Goal: Navigation & Orientation: Find specific page/section

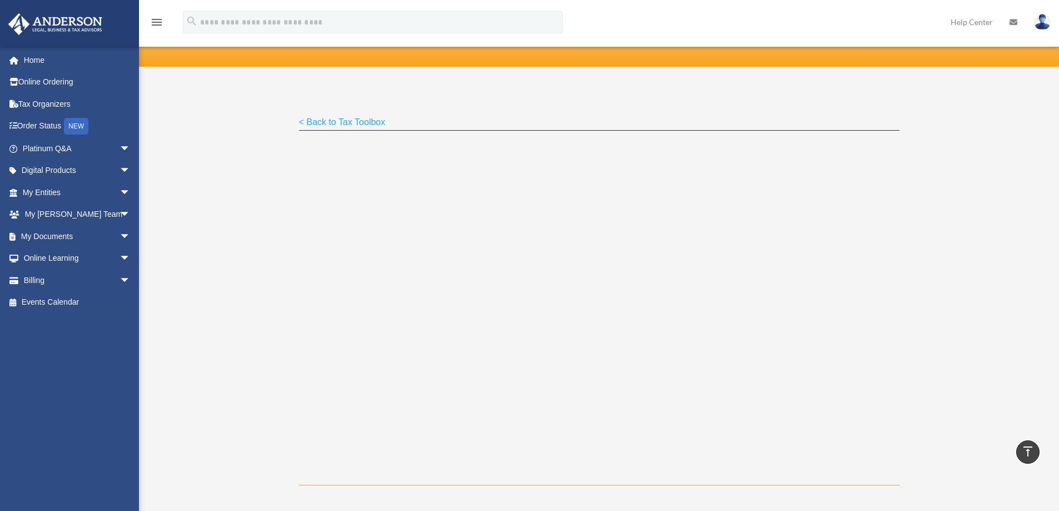
scroll to position [56, 0]
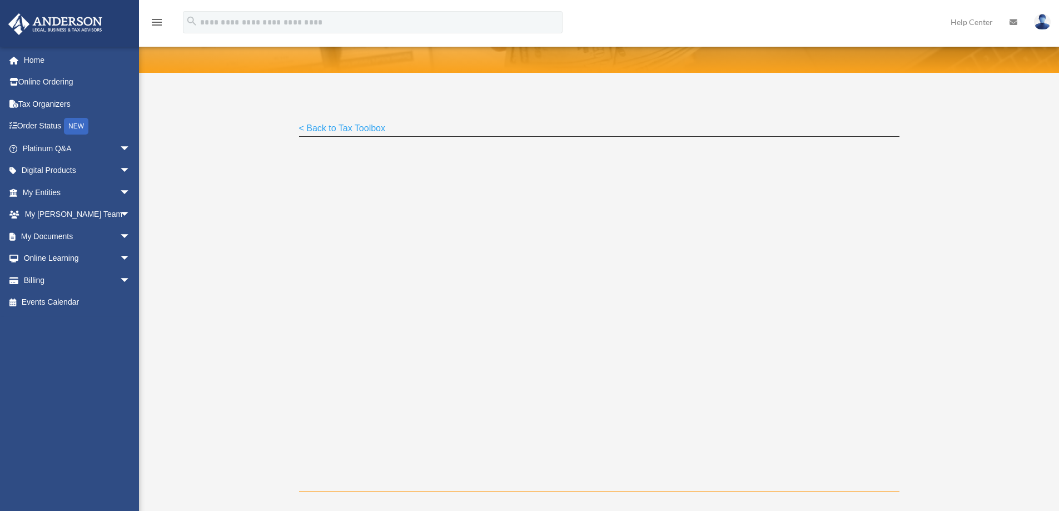
click at [336, 130] on link "< Back to Tax Toolbox" at bounding box center [342, 130] width 87 height 15
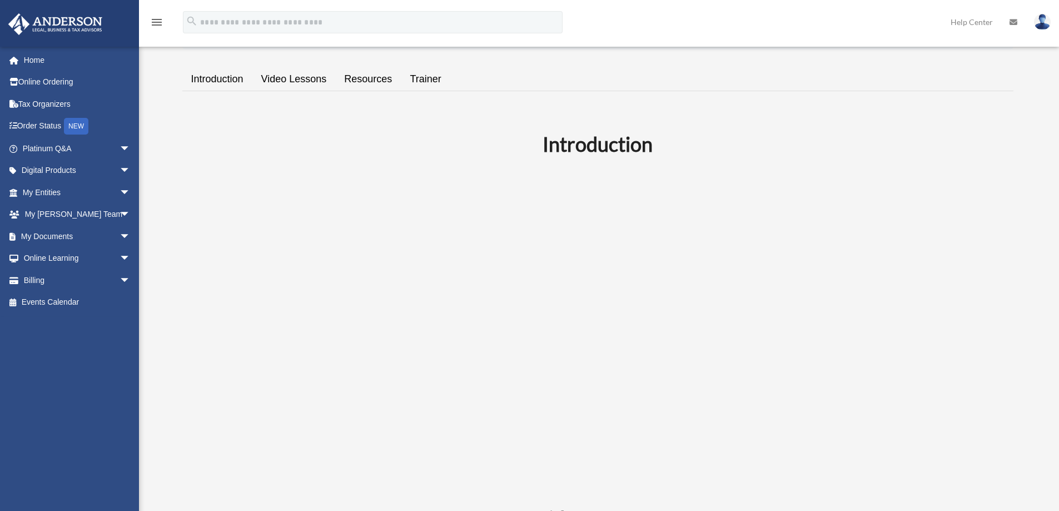
scroll to position [222, 0]
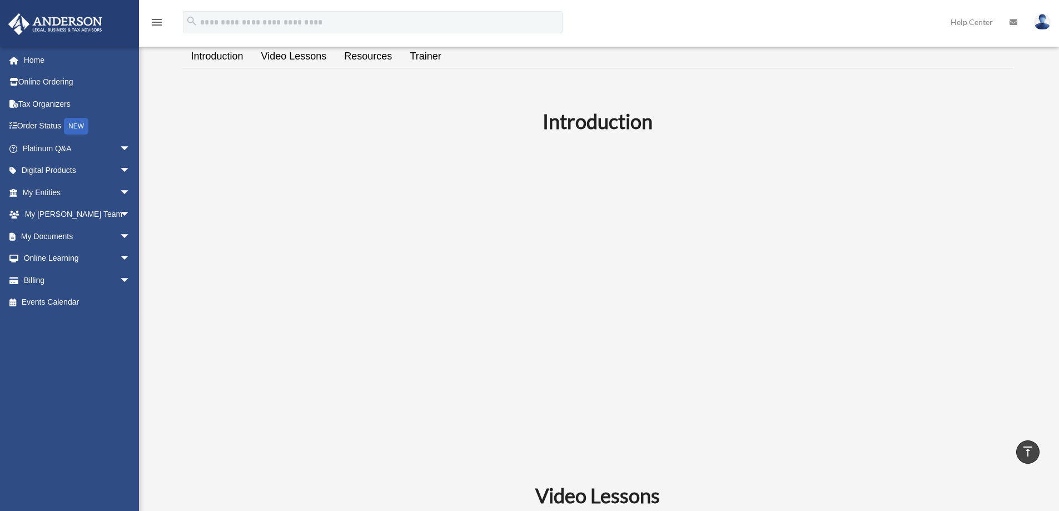
click at [373, 51] on link "Resources" at bounding box center [368, 57] width 66 height 32
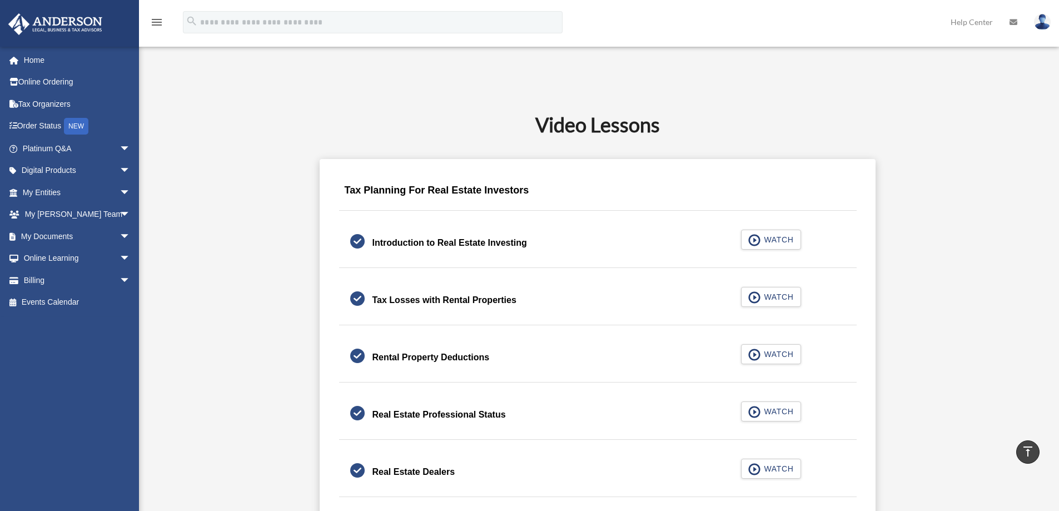
scroll to position [562, 0]
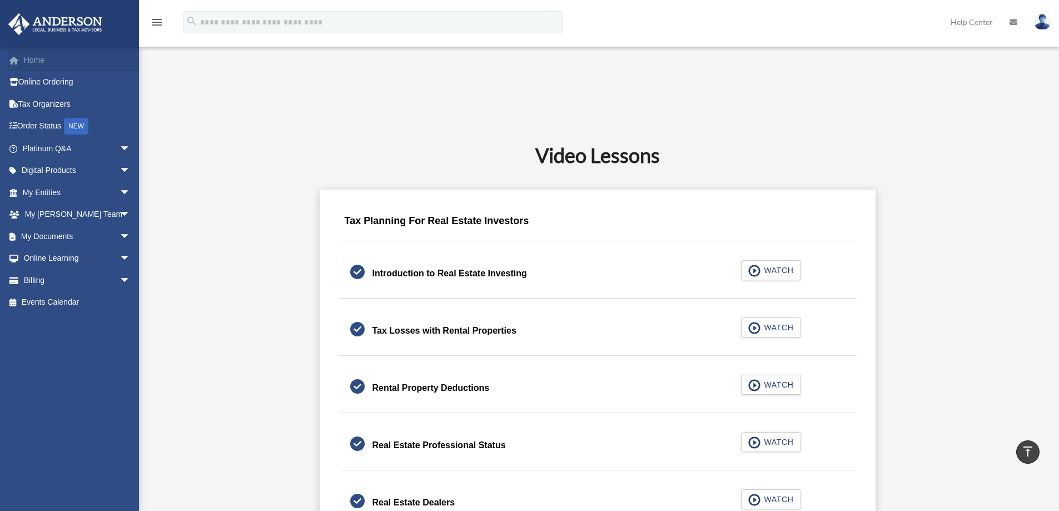
click at [52, 64] on link "Home" at bounding box center [77, 60] width 139 height 22
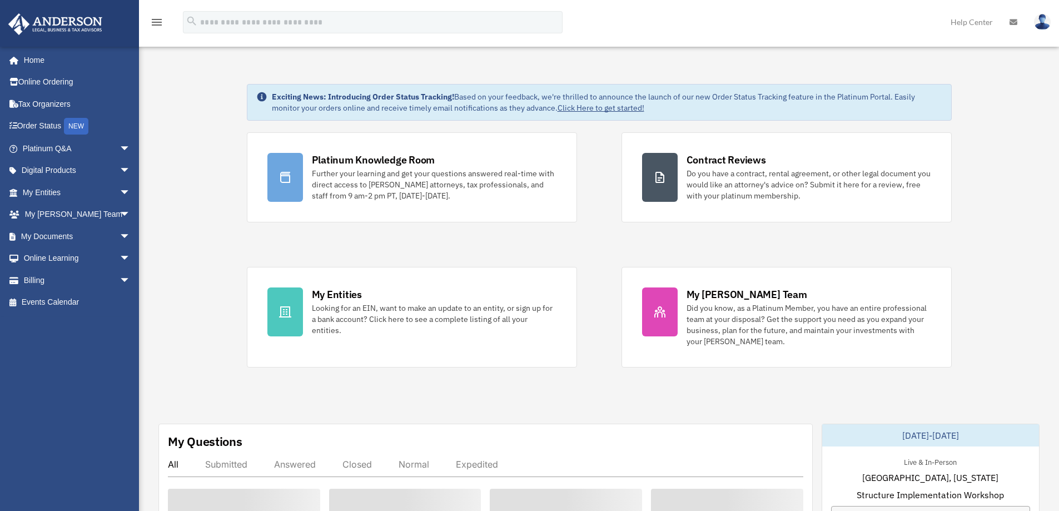
click at [119, 257] on span "arrow_drop_down" at bounding box center [130, 258] width 22 height 23
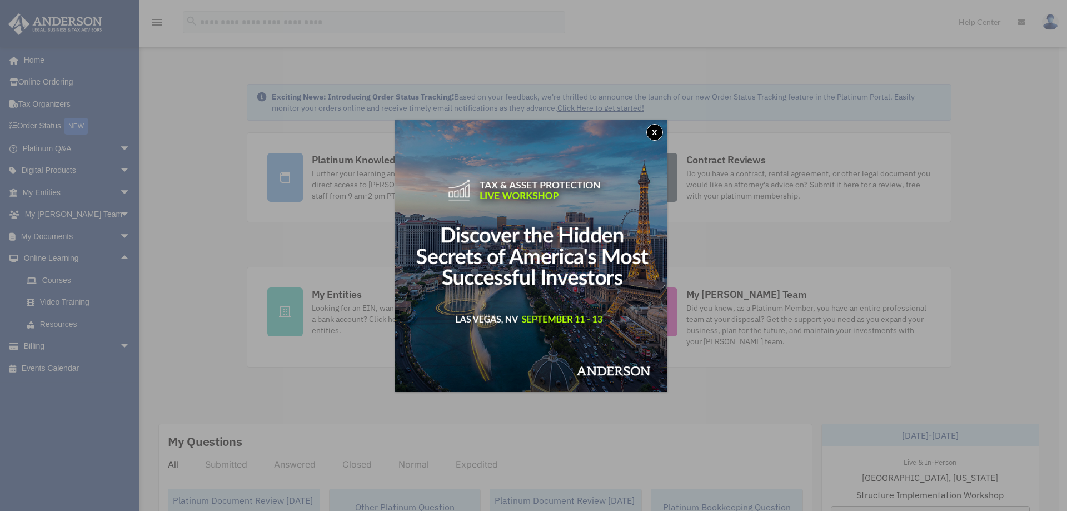
click at [70, 286] on div "x" at bounding box center [533, 255] width 1067 height 511
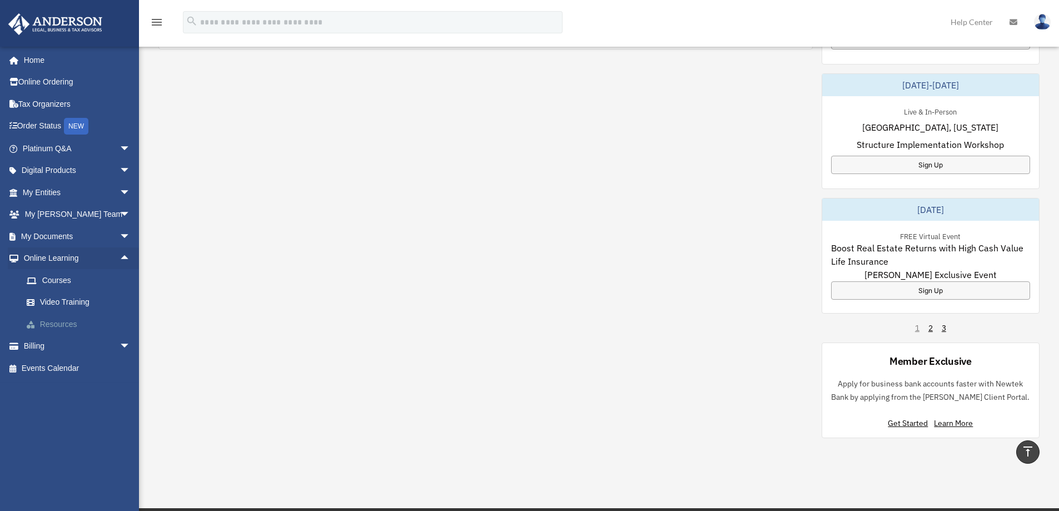
scroll to position [611, 0]
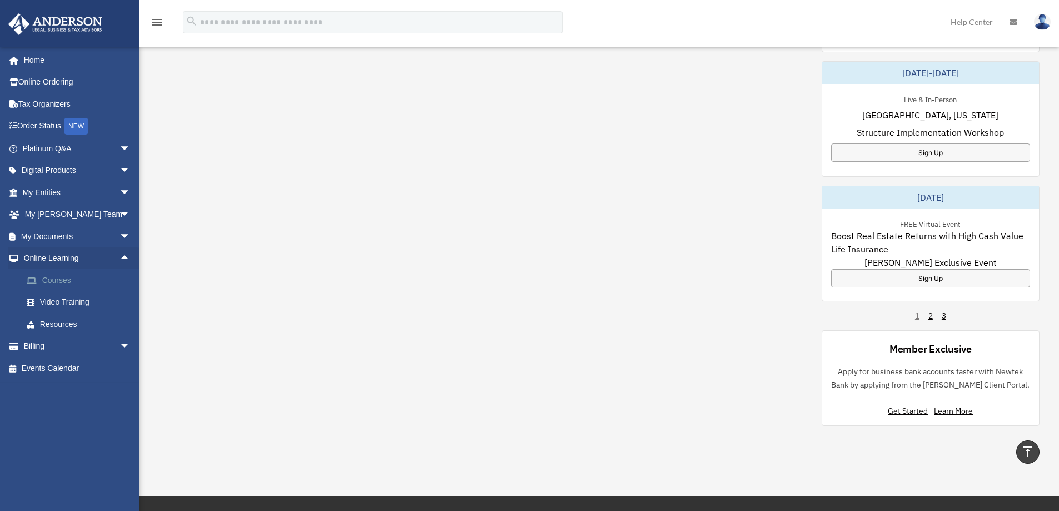
click at [54, 280] on link "Courses" at bounding box center [82, 280] width 132 height 22
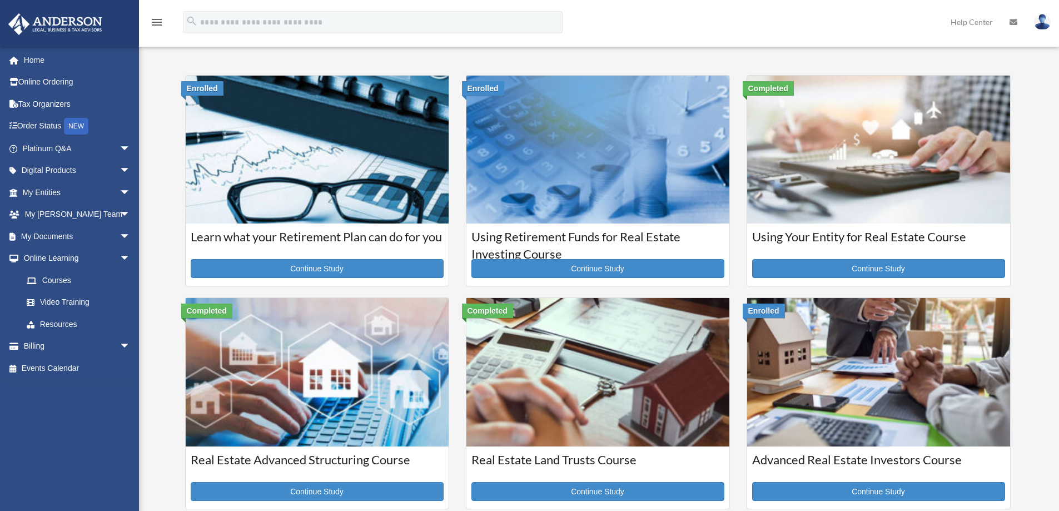
click at [66, 305] on link "Video Training" at bounding box center [82, 302] width 132 height 22
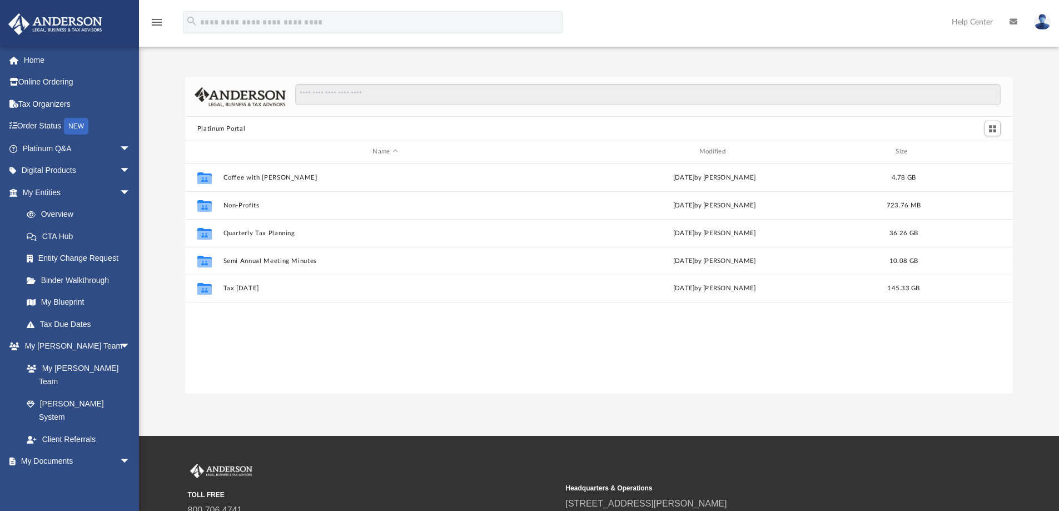
scroll to position [245, 819]
